Goal: Task Accomplishment & Management: Manage account settings

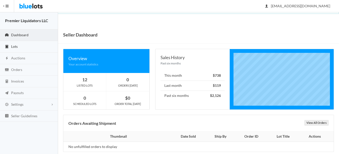
click at [12, 44] on span "Lots" at bounding box center [14, 46] width 7 height 4
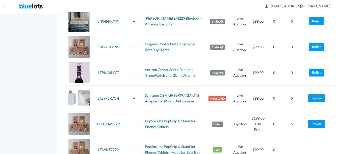
scroll to position [706, 0]
click at [317, 45] on link "Relist" at bounding box center [316, 47] width 15 height 8
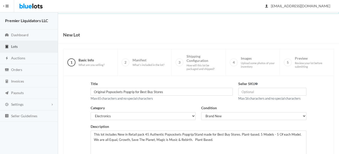
scroll to position [76, 0]
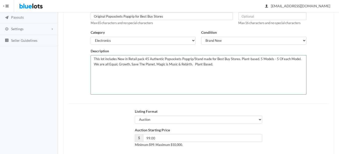
click at [148, 60] on textarea "This lot includes New in Retail pack 45 Authentic Popsockets Popgrip/Stand made…" at bounding box center [199, 75] width 216 height 40
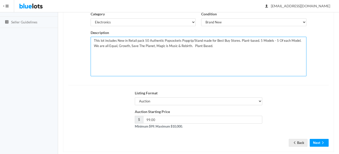
scroll to position [102, 0]
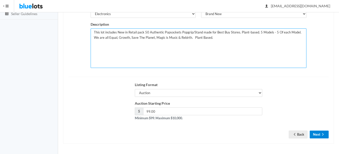
type textarea "This lot includes New in Retail pack 50 Authentic Popsockets Popgrip/Stand made…"
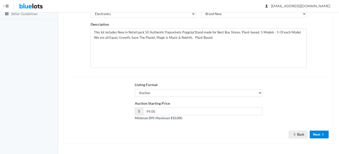
click at [319, 132] on button "Next" at bounding box center [319, 135] width 19 height 8
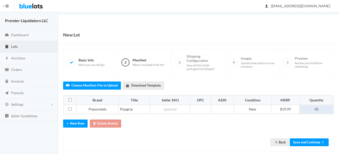
click at [324, 111] on td "45" at bounding box center [316, 109] width 34 height 9
click at [309, 140] on button "Save and Continue" at bounding box center [309, 143] width 39 height 8
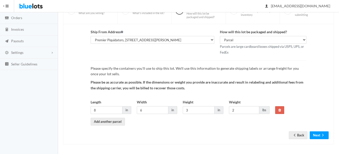
scroll to position [53, 0]
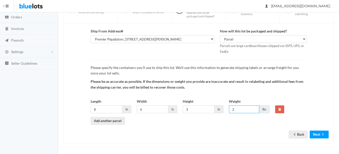
click at [251, 111] on input "2" at bounding box center [244, 110] width 30 height 8
type input "4"
click at [321, 133] on icon "arrow forward" at bounding box center [322, 135] width 5 height 4
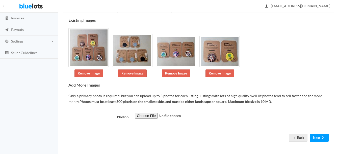
scroll to position [67, 0]
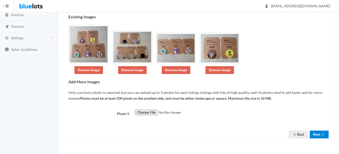
click at [320, 136] on button "Next" at bounding box center [319, 135] width 19 height 8
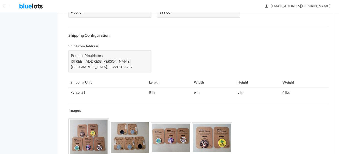
scroll to position [221, 0]
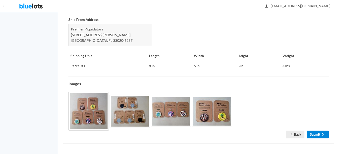
click at [320, 136] on link "Submit" at bounding box center [318, 135] width 22 height 8
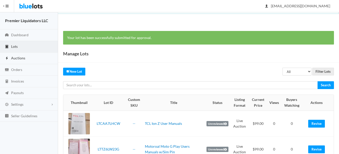
click at [12, 56] on span "Auctions" at bounding box center [18, 58] width 14 height 4
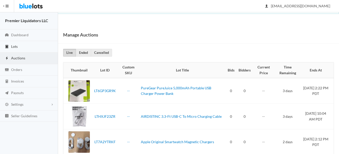
click at [14, 48] on span "Lots" at bounding box center [14, 46] width 7 height 4
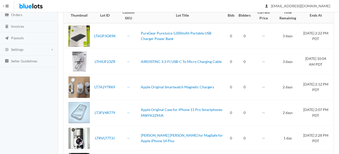
scroll to position [88, 0]
